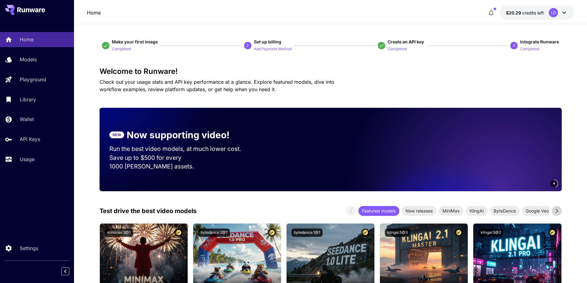
click at [299, 78] on p "Check out your usage stats and API key performance at a glance. Explore feature…" at bounding box center [228, 85] width 256 height 15
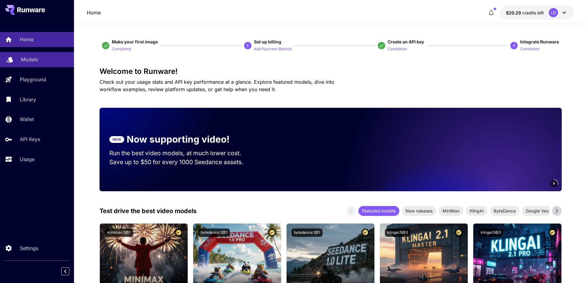
click at [32, 61] on p "Models" at bounding box center [29, 59] width 17 height 7
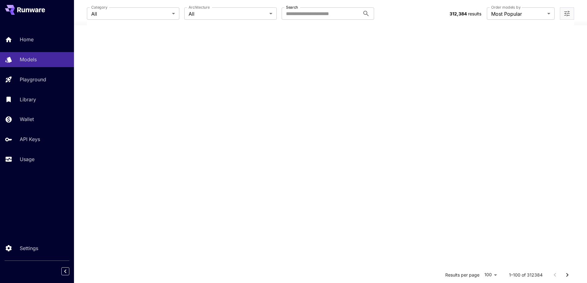
scroll to position [431, 0]
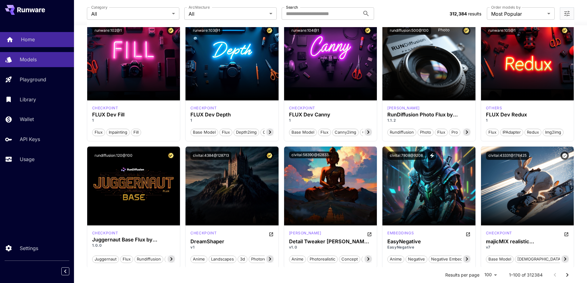
click at [44, 37] on div "Home" at bounding box center [45, 39] width 48 height 7
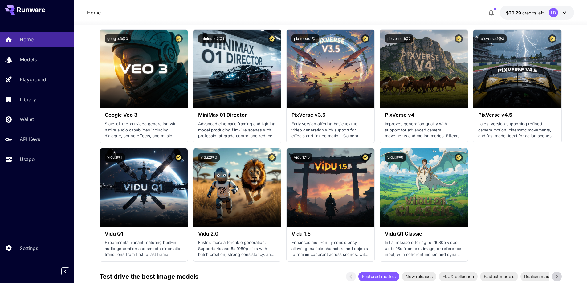
click at [44, 51] on div "Home Models Playground Library Wallet API Keys Usage" at bounding box center [37, 99] width 74 height 135
click at [39, 56] on div "Models" at bounding box center [45, 59] width 48 height 7
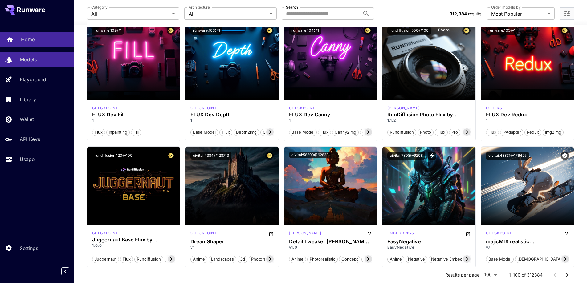
click at [38, 40] on div "Home" at bounding box center [45, 39] width 48 height 7
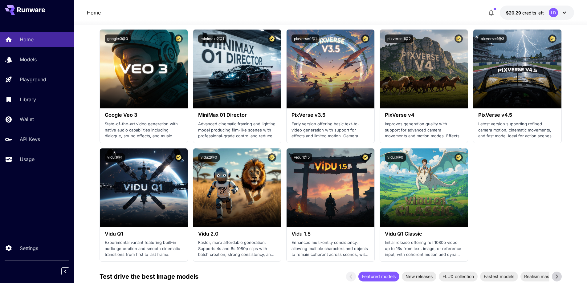
click at [449, 13] on div "Home $20.29 credits left LD" at bounding box center [330, 13] width 487 height 14
